Goal: Information Seeking & Learning: Check status

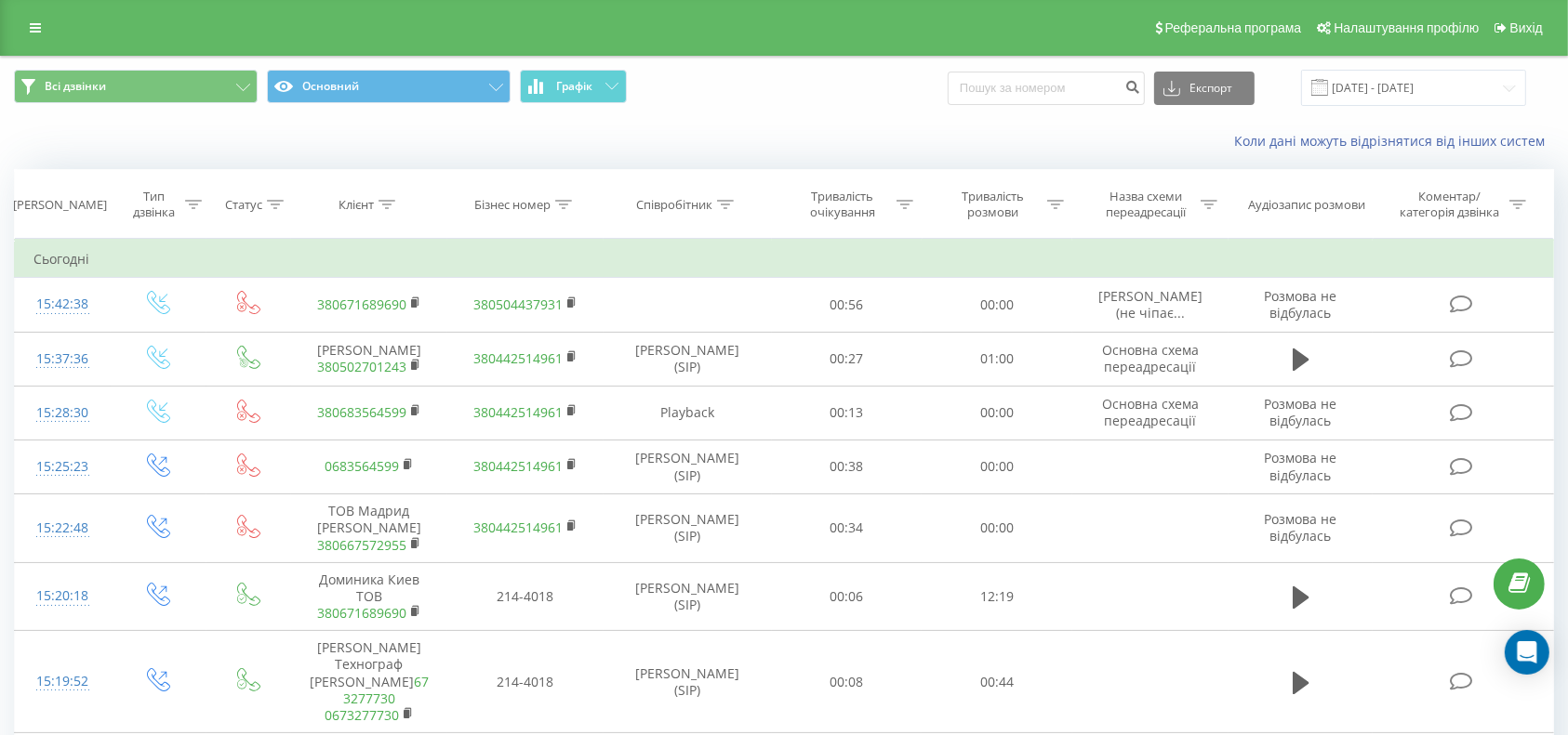
click at [41, 26] on link at bounding box center [36, 28] width 34 height 26
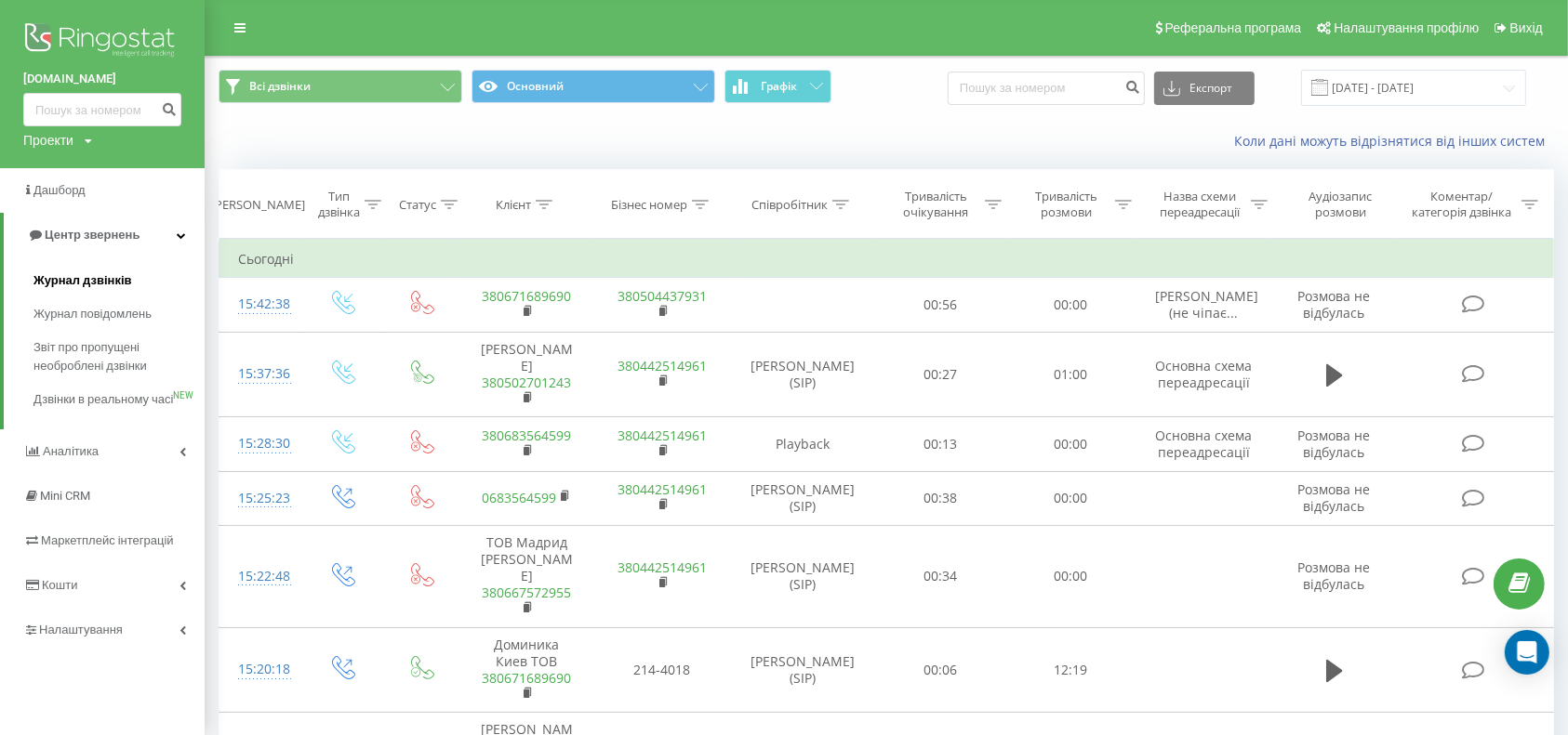
click at [77, 275] on span "Журнал дзвінків" at bounding box center [83, 280] width 99 height 19
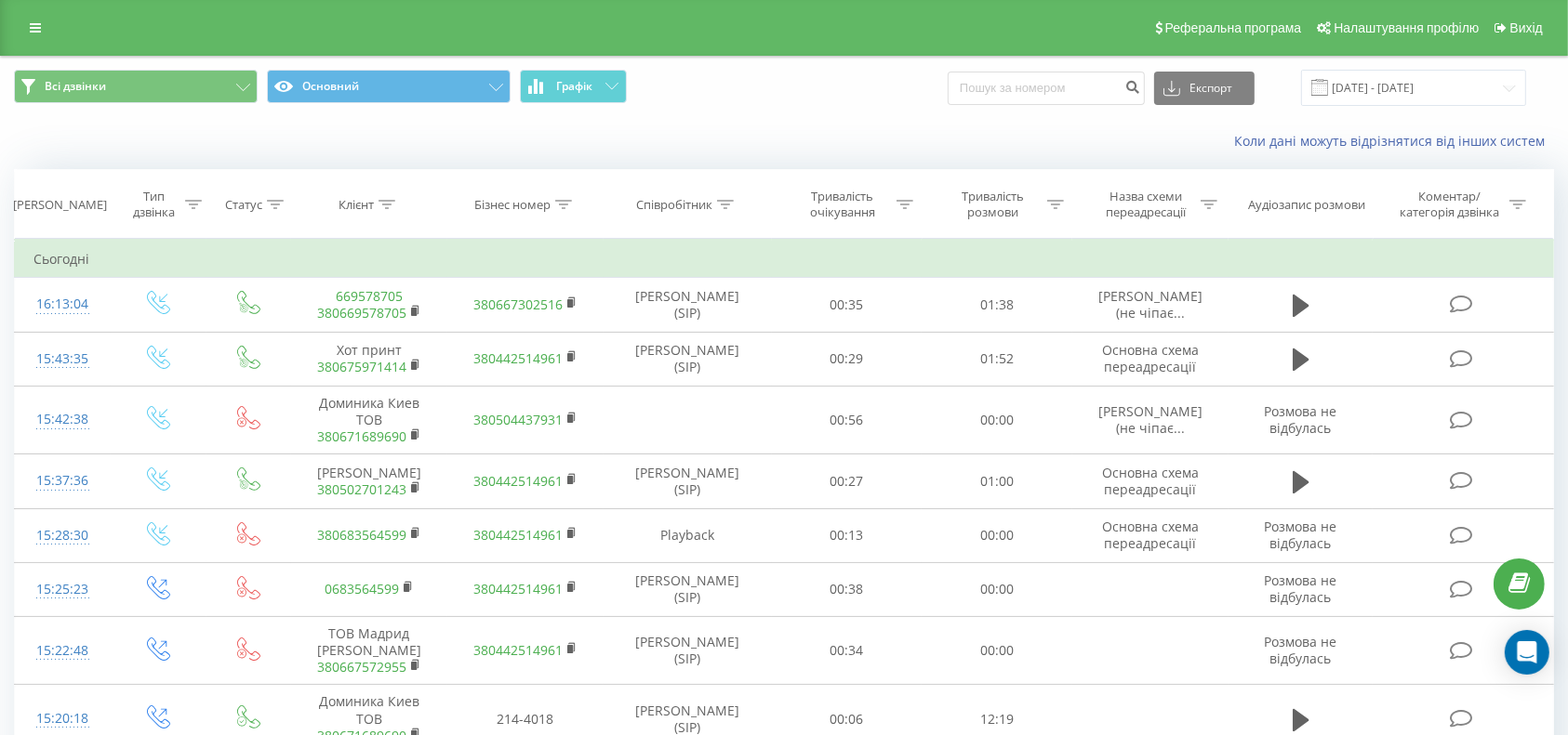
drag, startPoint x: 30, startPoint y: 20, endPoint x: 59, endPoint y: 112, distance: 96.5
click at [30, 23] on link at bounding box center [36, 28] width 34 height 26
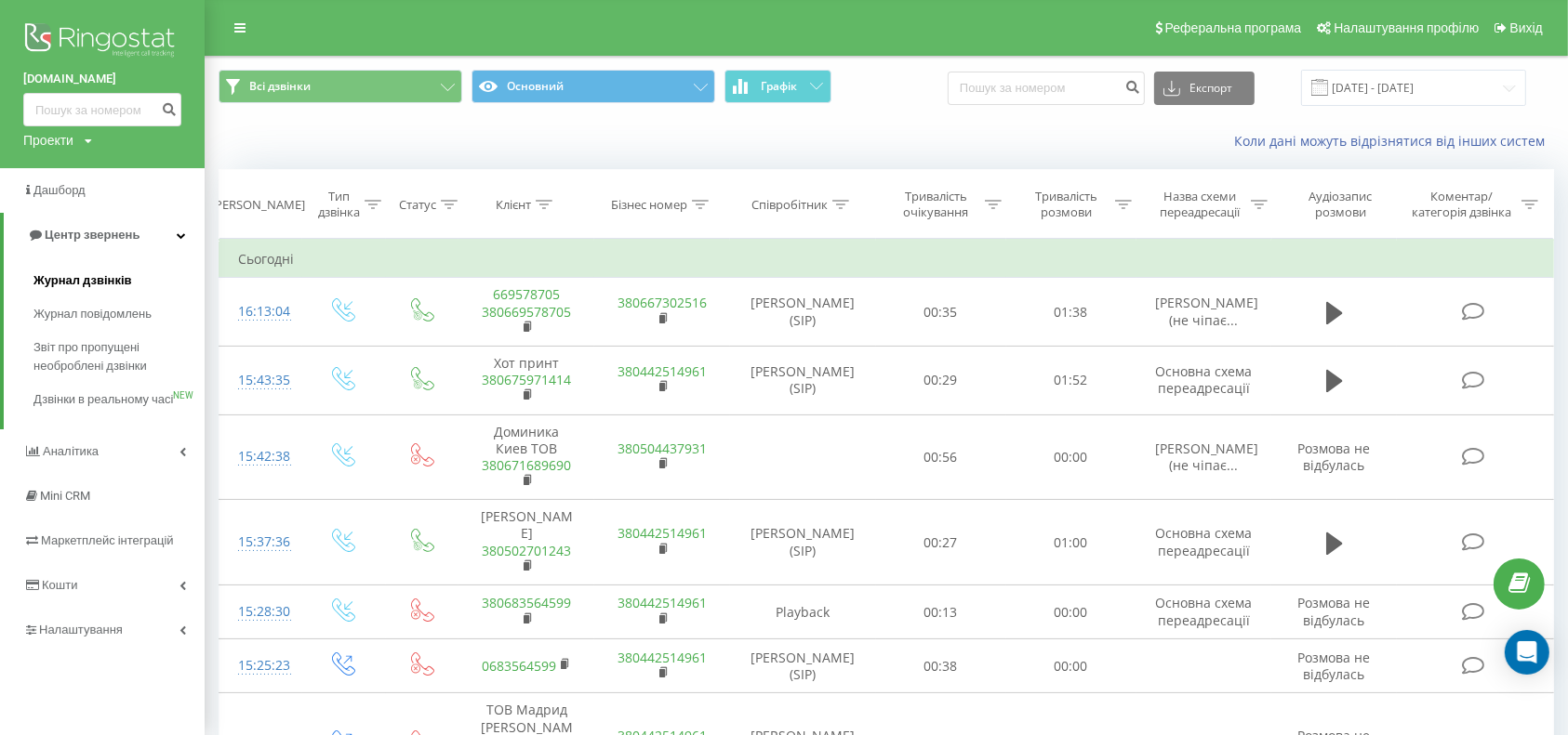
click at [82, 270] on link "Журнал дзвінків" at bounding box center [119, 281] width 171 height 34
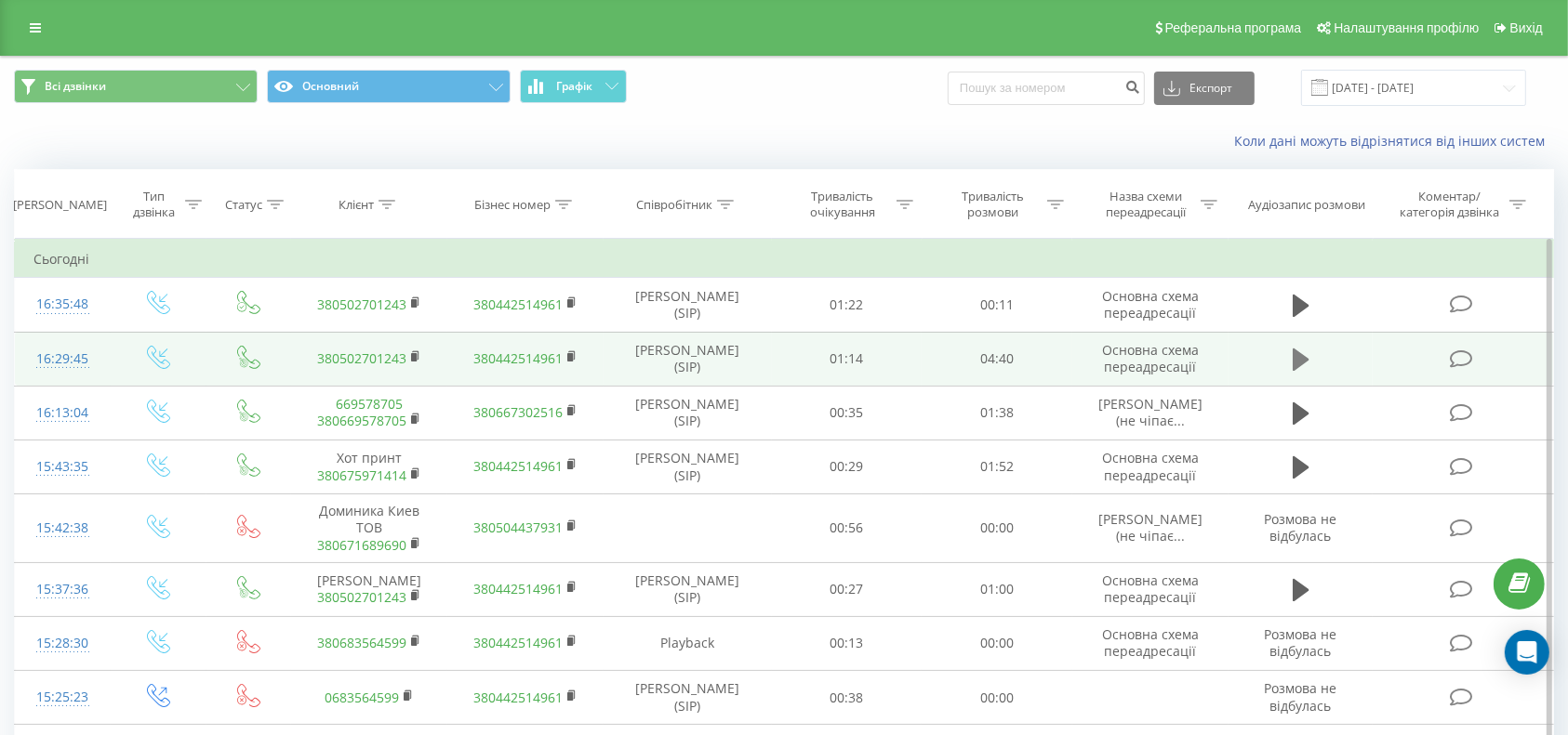
click at [1294, 350] on icon at bounding box center [1301, 359] width 17 height 23
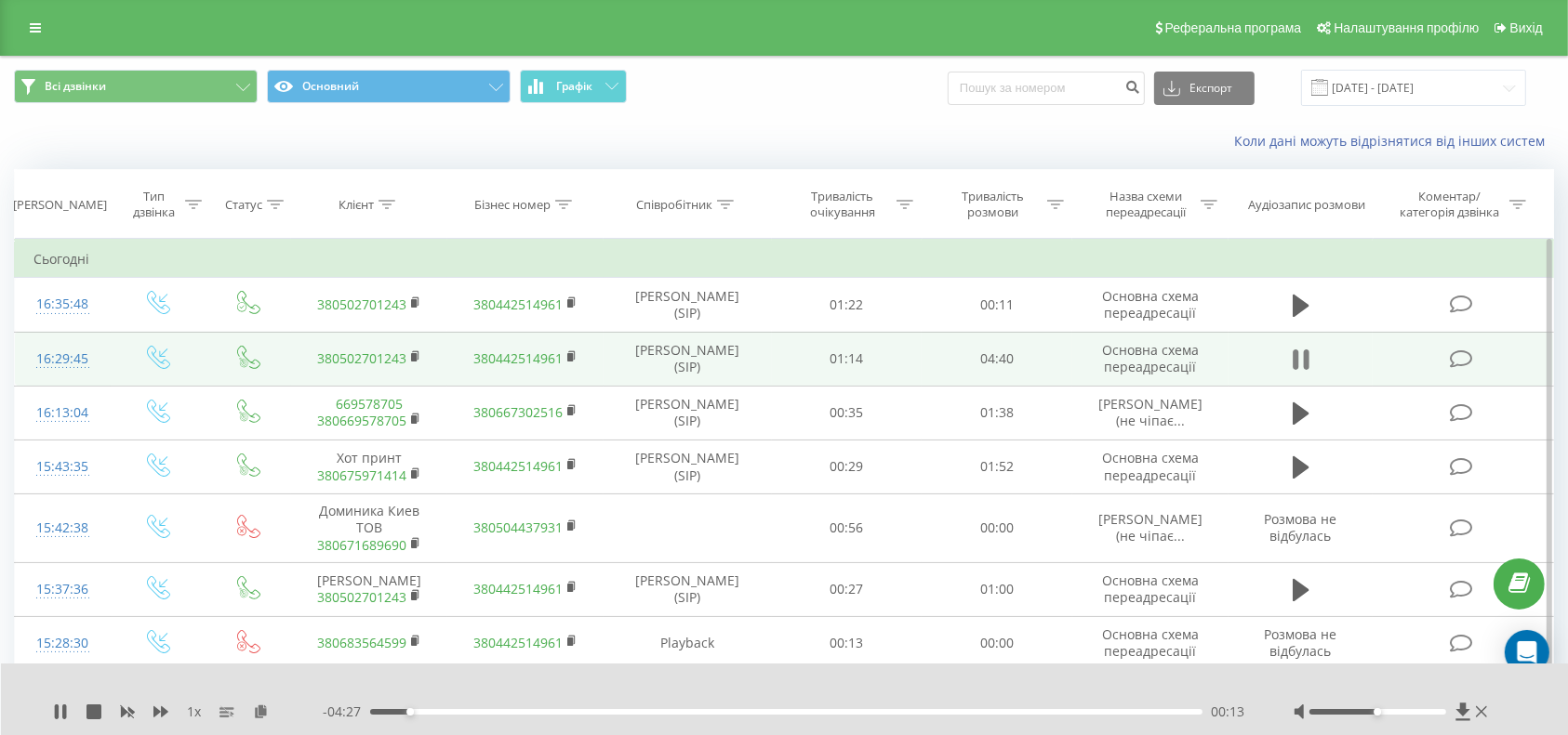
click at [1299, 358] on icon at bounding box center [1301, 359] width 17 height 26
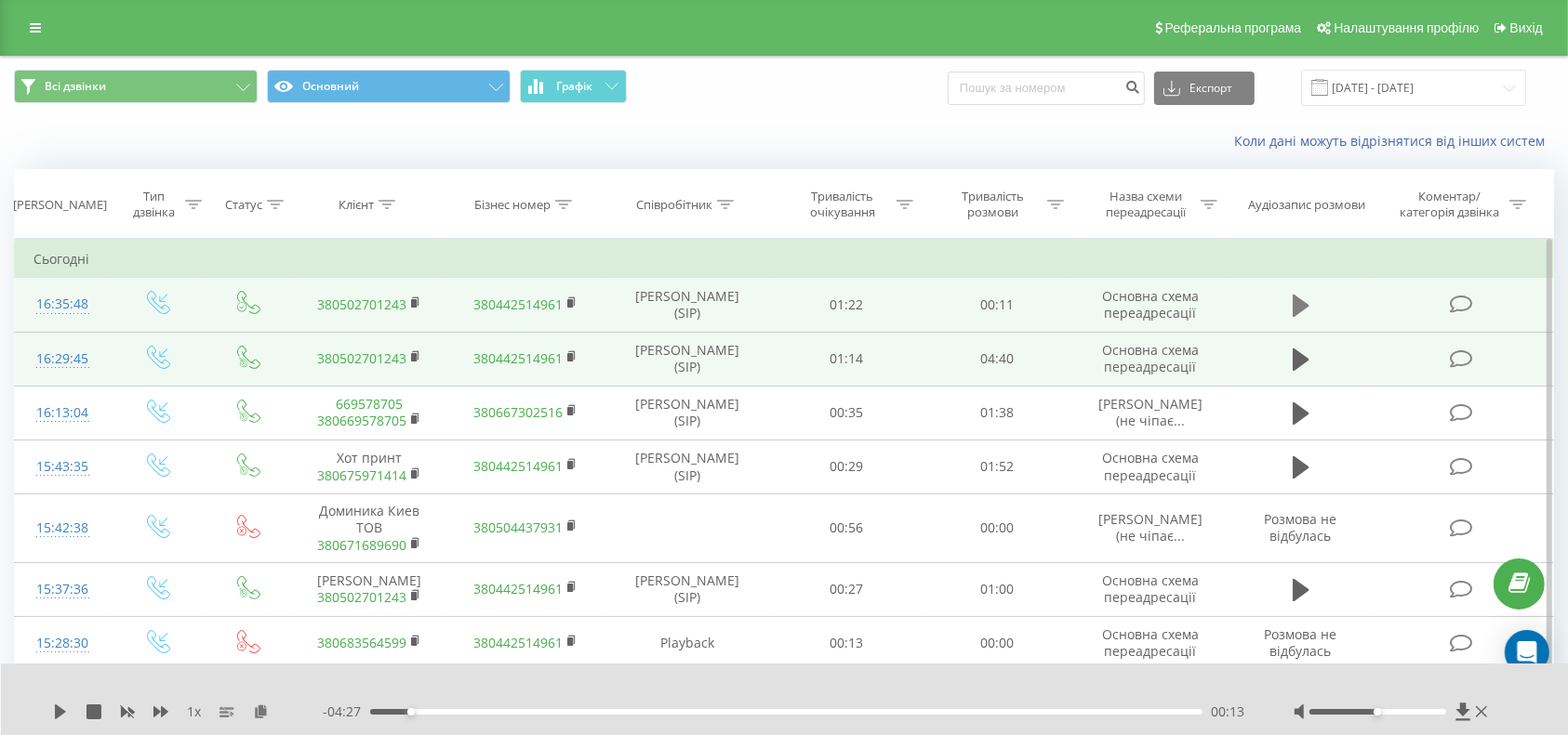
click at [1291, 300] on button at bounding box center [1301, 306] width 28 height 28
click at [20, 22] on link at bounding box center [36, 28] width 34 height 26
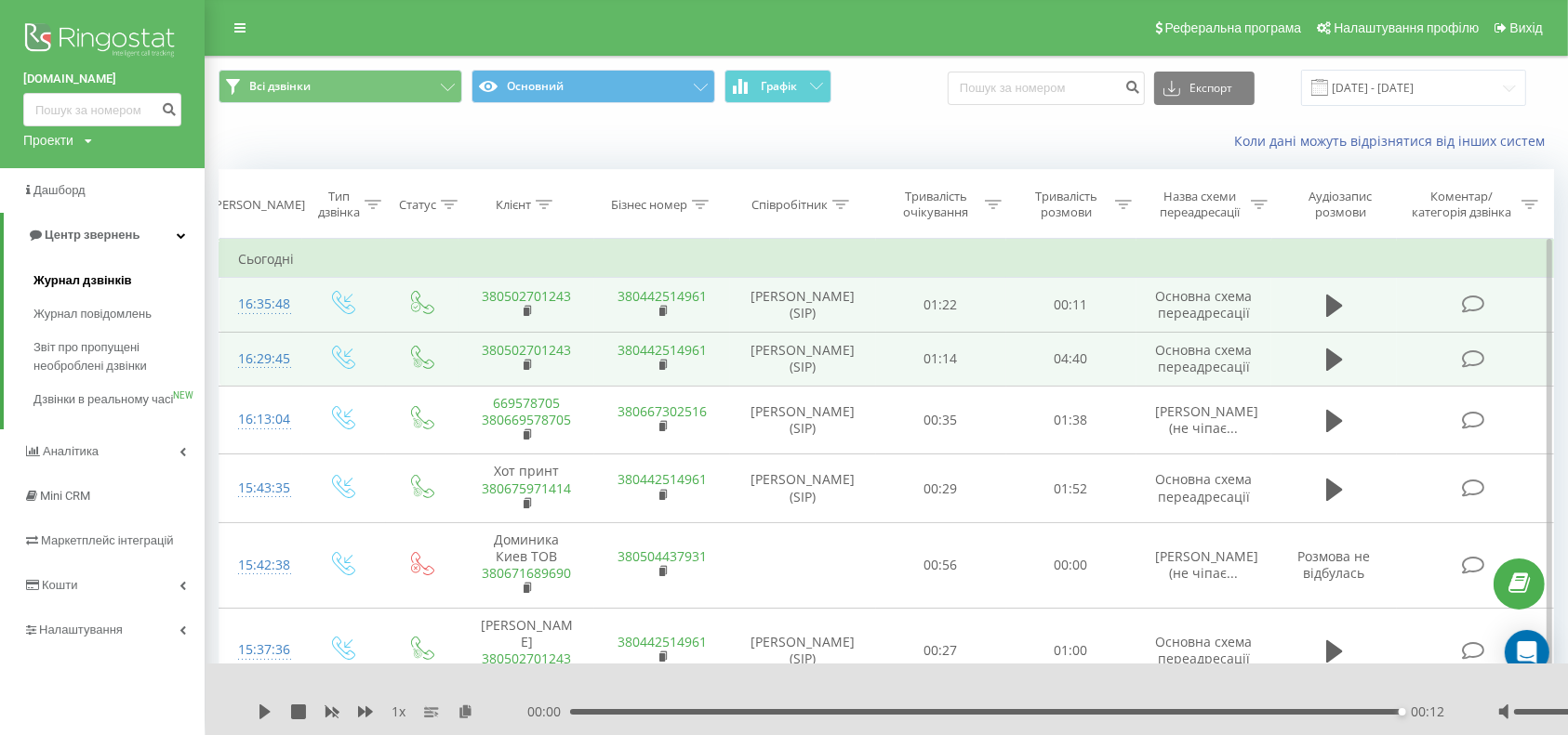
click at [94, 269] on link "Журнал дзвінків" at bounding box center [119, 281] width 171 height 34
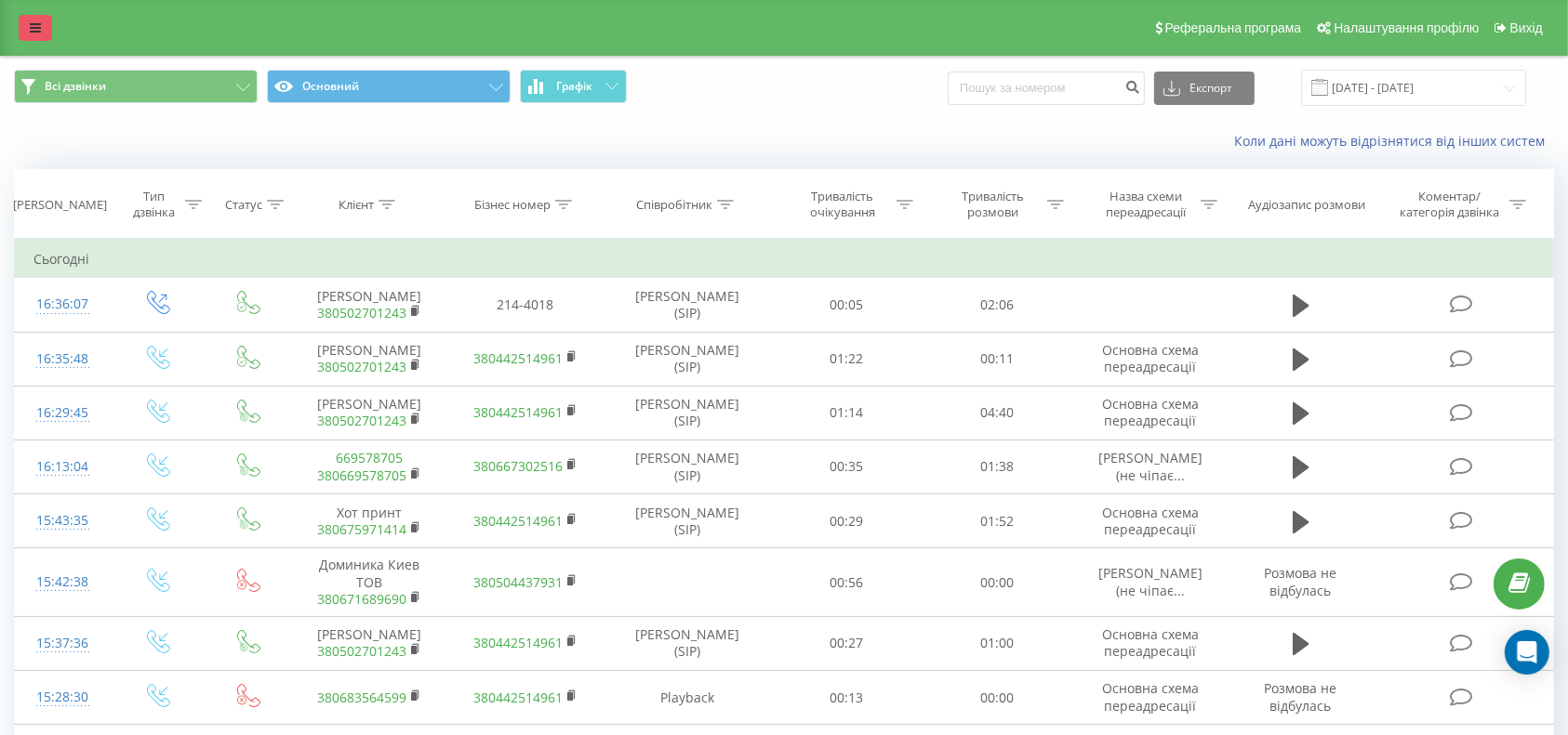
click at [37, 30] on icon at bounding box center [35, 28] width 11 height 13
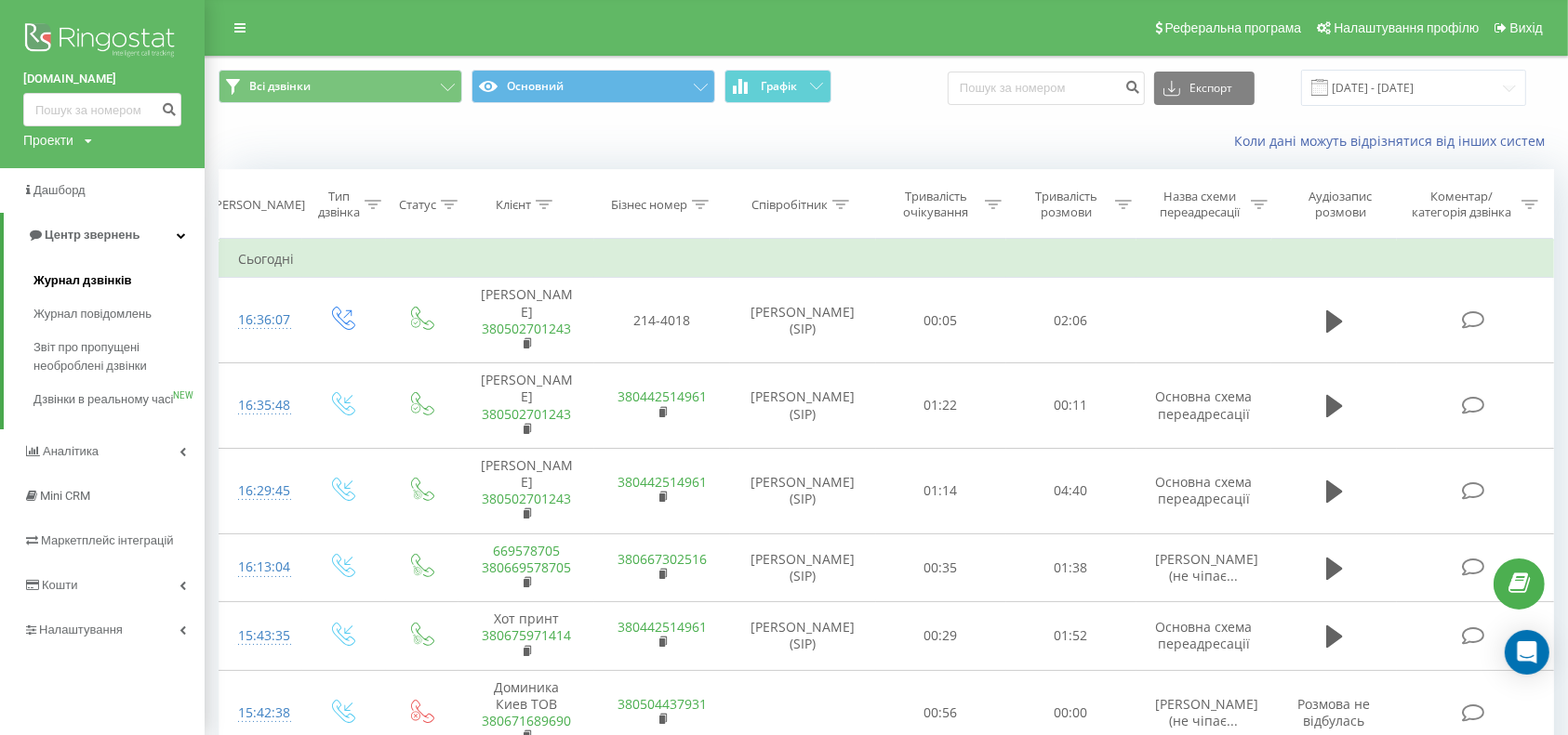
click at [88, 278] on span "Журнал дзвінків" at bounding box center [83, 280] width 99 height 19
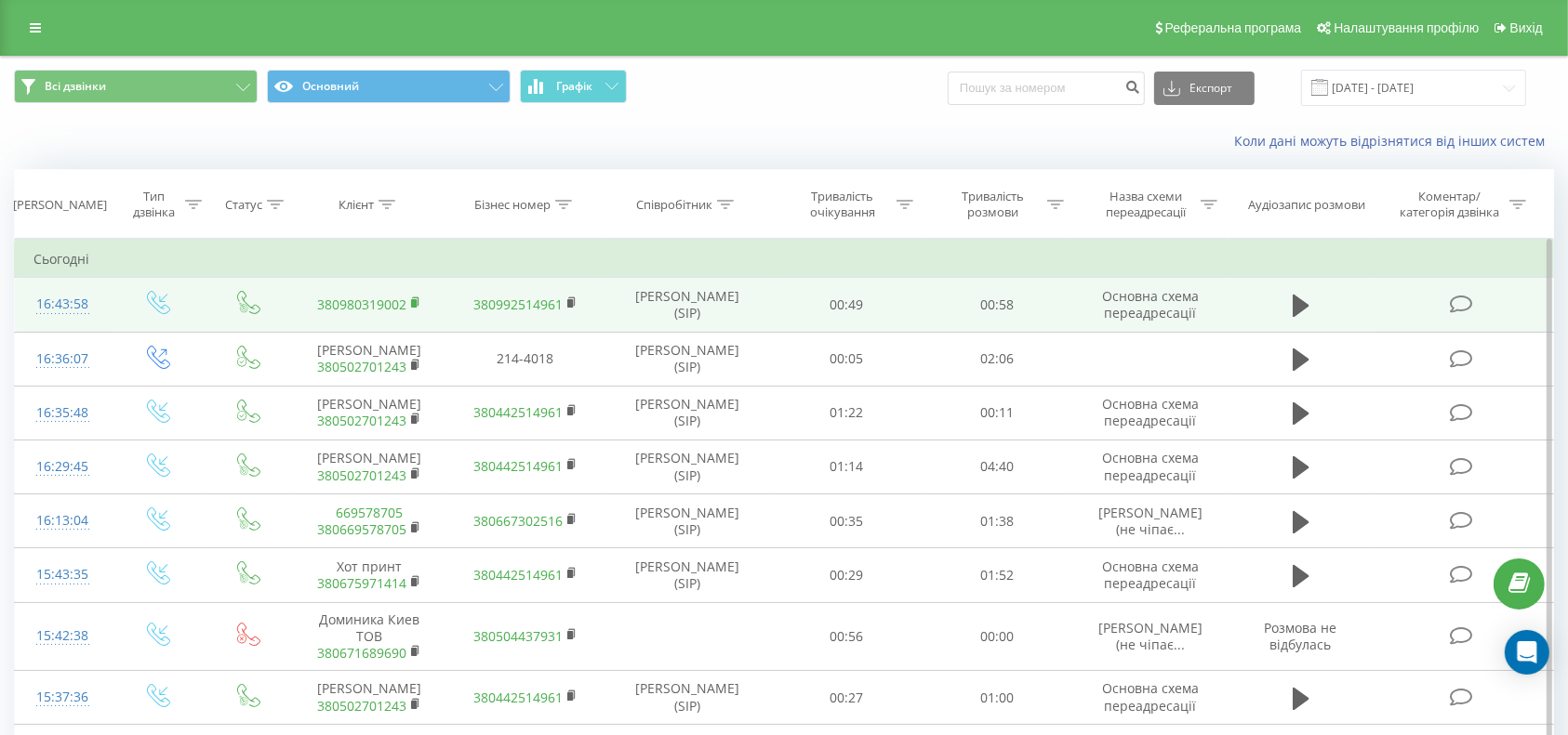
click at [412, 302] on rect at bounding box center [414, 304] width 6 height 8
click at [417, 300] on icon at bounding box center [416, 303] width 10 height 13
click at [411, 300] on icon at bounding box center [416, 303] width 10 height 13
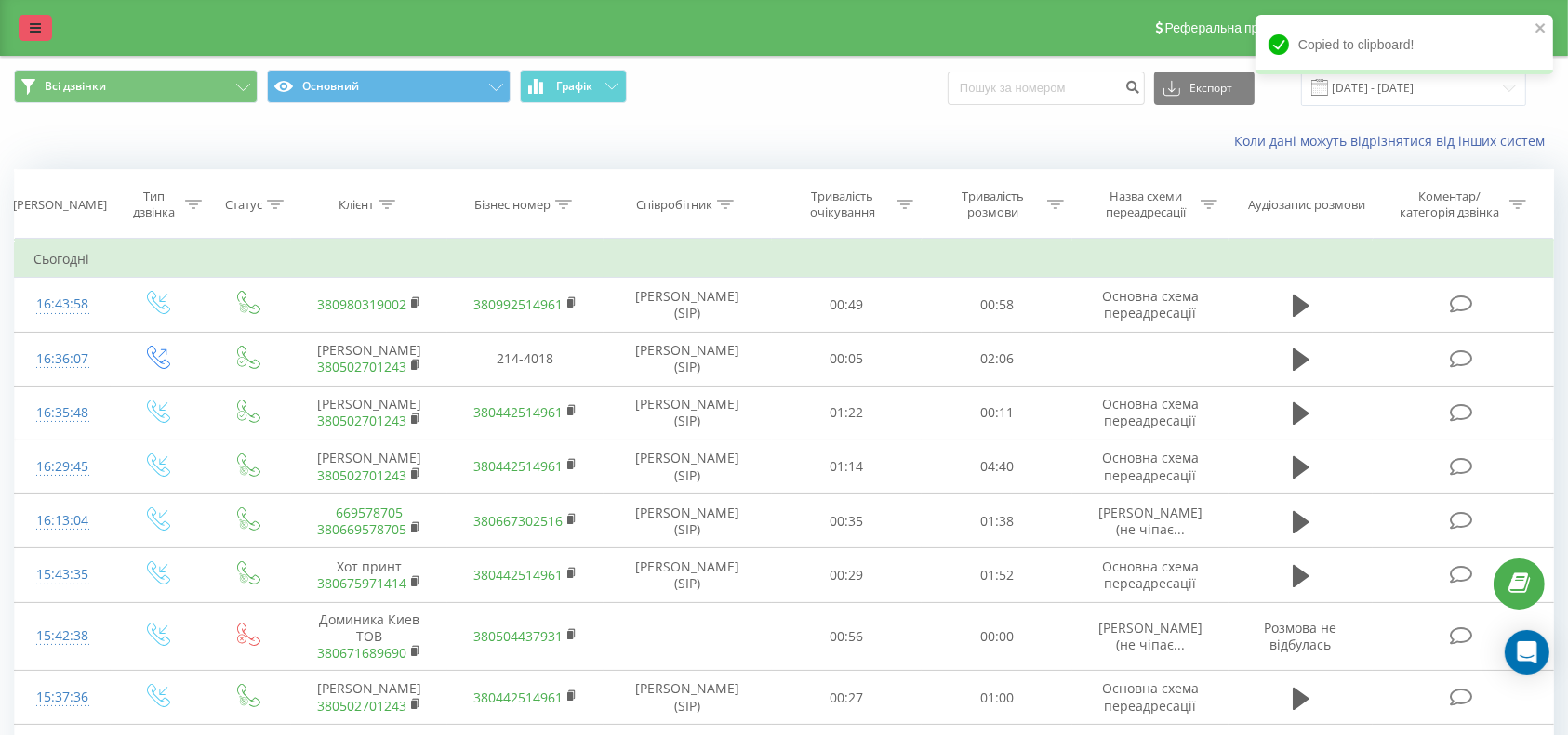
click at [37, 22] on icon at bounding box center [35, 28] width 11 height 13
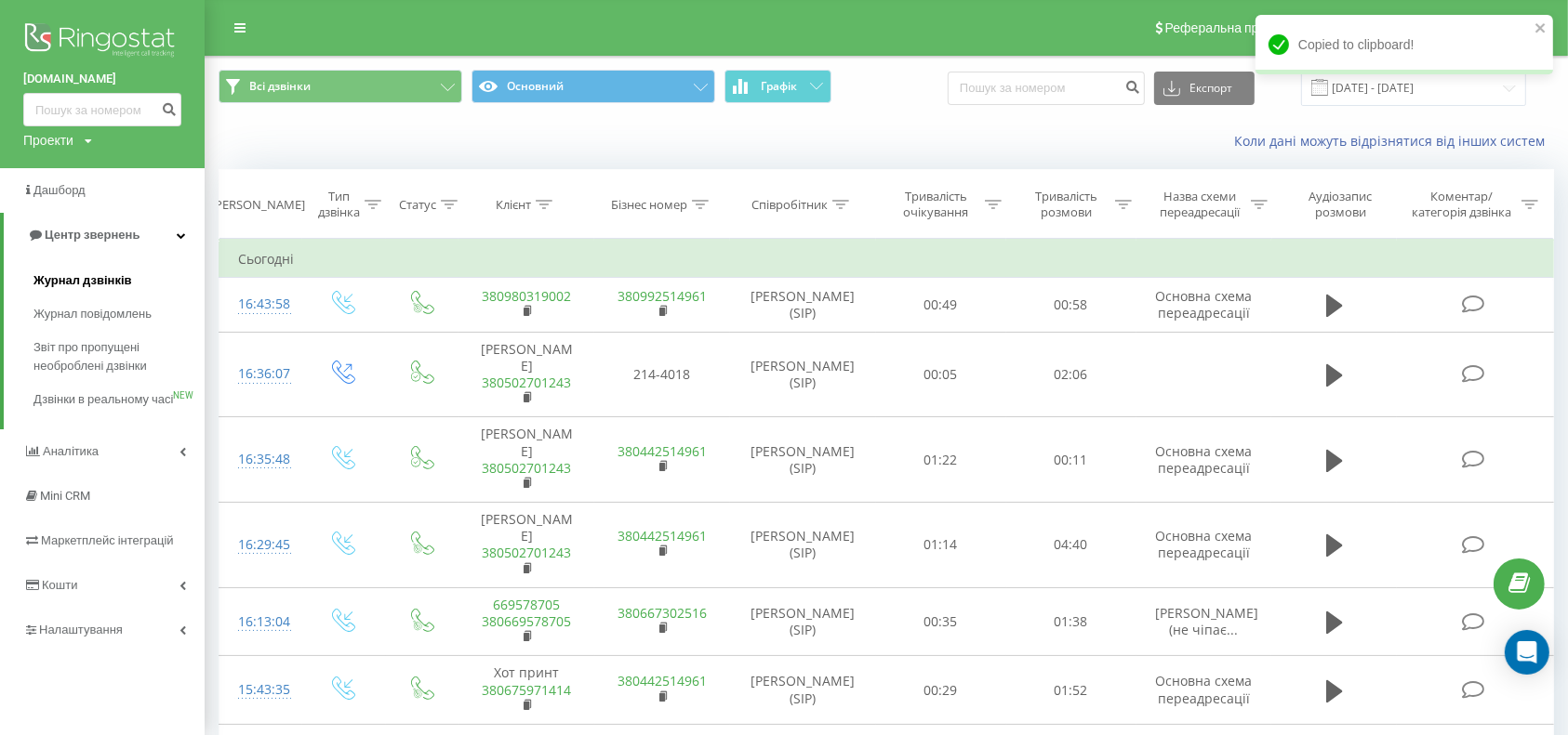
click at [69, 281] on span "Журнал дзвінків" at bounding box center [83, 280] width 99 height 19
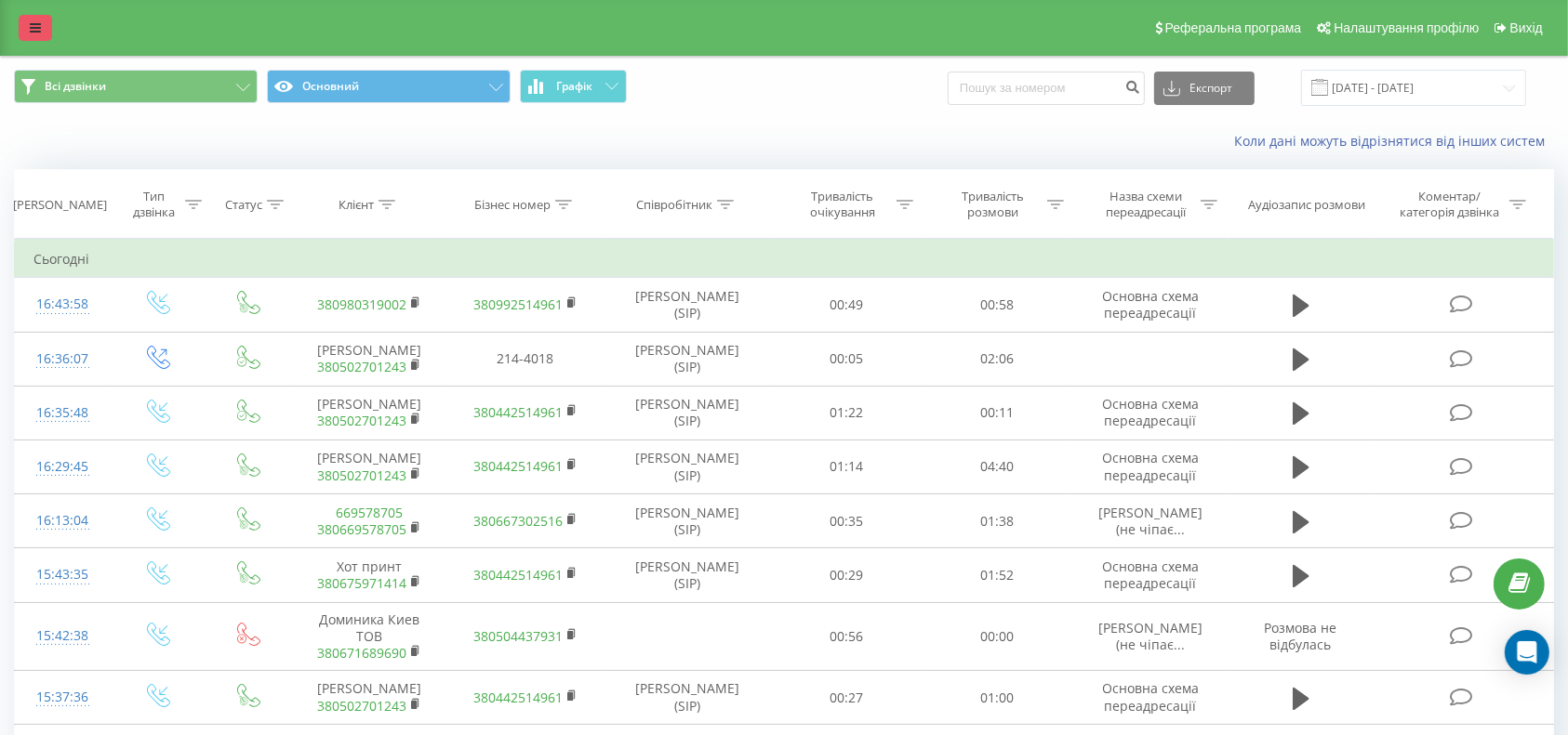
click at [40, 30] on icon at bounding box center [35, 28] width 11 height 13
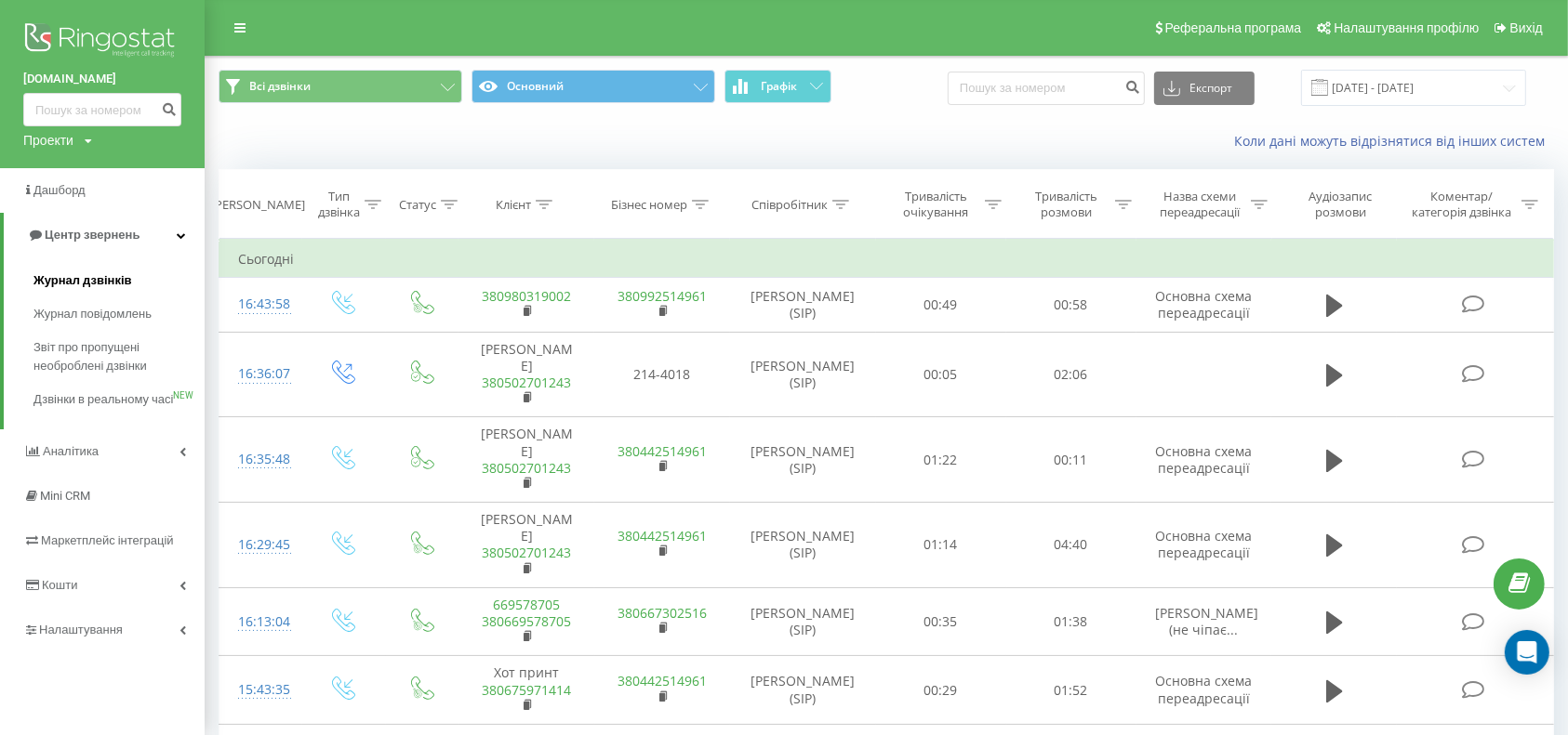
click at [93, 277] on span "Журнал дзвінків" at bounding box center [83, 280] width 99 height 19
